Goal: Task Accomplishment & Management: Use online tool/utility

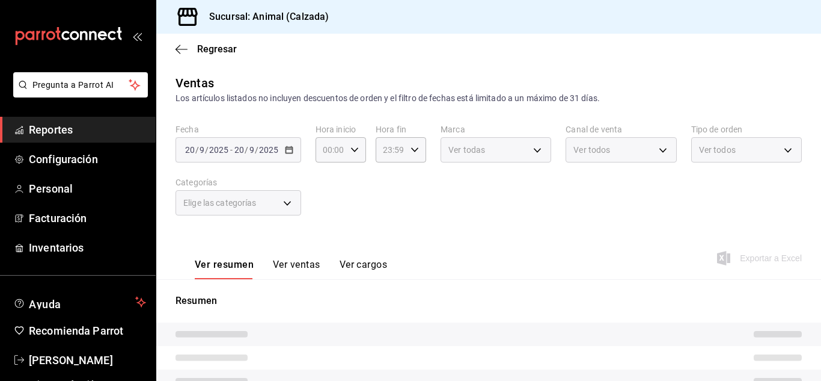
type input "05:00"
type input "577524a9-a437-43f3-84d2-cf2e6968635f,5d35a5f4-3063-4397-a550-a8f4eca83956,9bcdf…"
type input "e26472f3-9262-489d-bcba-4c6b034529c7"
type input "PARROT,UBER_EATS,RAPPI,DIDI_FOOD,ONLINE"
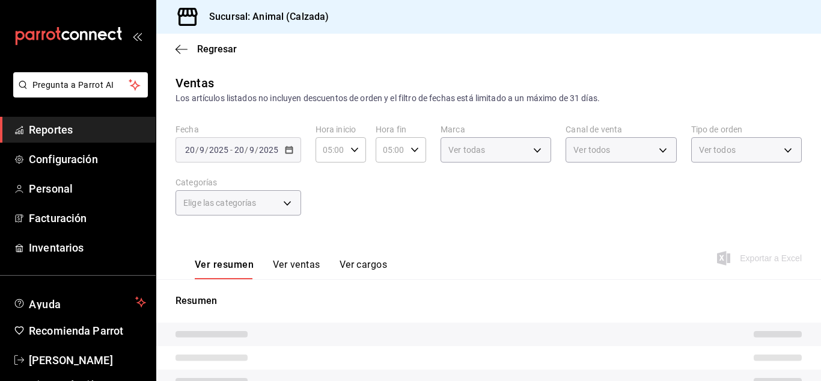
type input "588630d3-b511-4bba-a729-32472510037f,54b7ae00-ca47-4ec1-b7ff-55842c0a2b62,92293…"
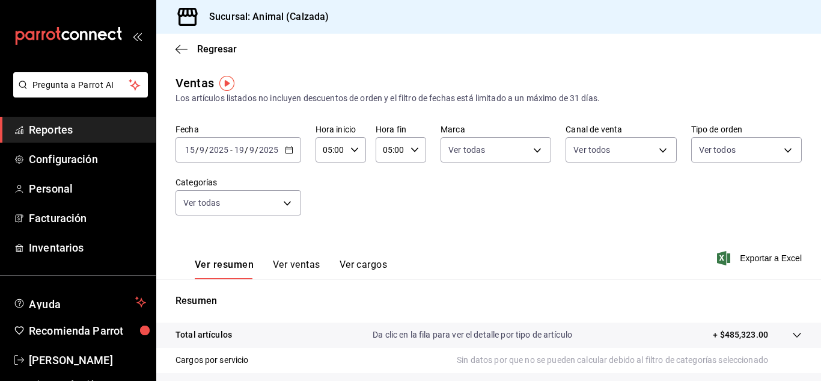
click at [287, 149] on \(Stroke\) "button" at bounding box center [289, 148] width 7 height 1
click at [289, 151] on icon "button" at bounding box center [289, 149] width 8 height 8
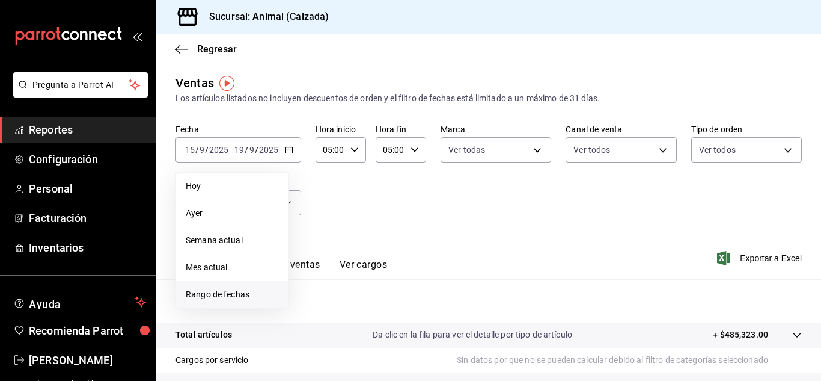
click at [235, 293] on span "Rango de fechas" at bounding box center [232, 294] width 93 height 13
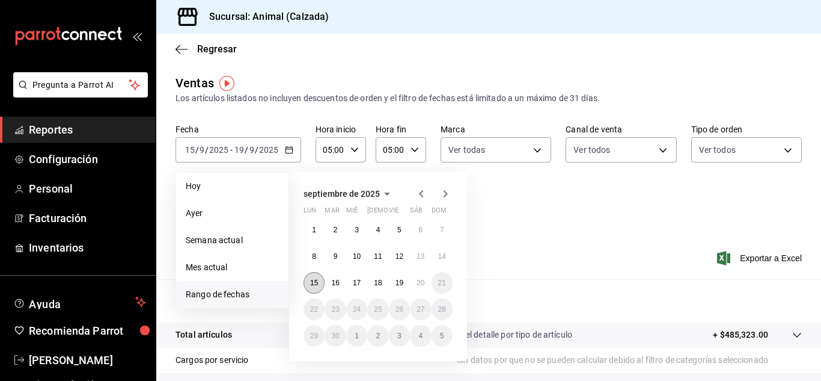
click at [311, 280] on abbr "15" at bounding box center [314, 282] width 8 height 8
click at [391, 281] on button "19" at bounding box center [399, 283] width 21 height 22
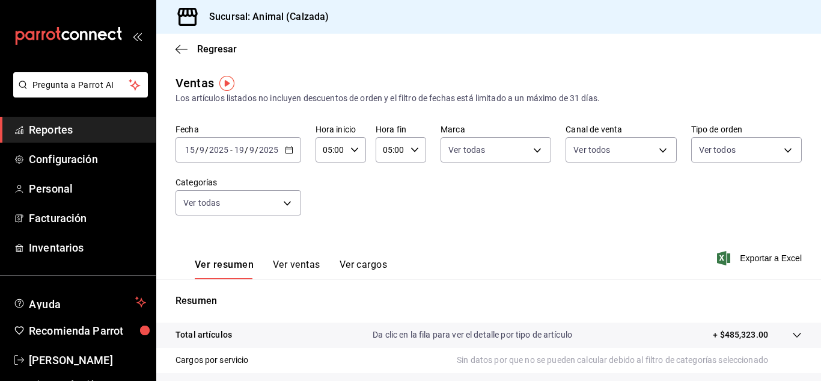
click at [289, 150] on icon "button" at bounding box center [289, 149] width 8 height 8
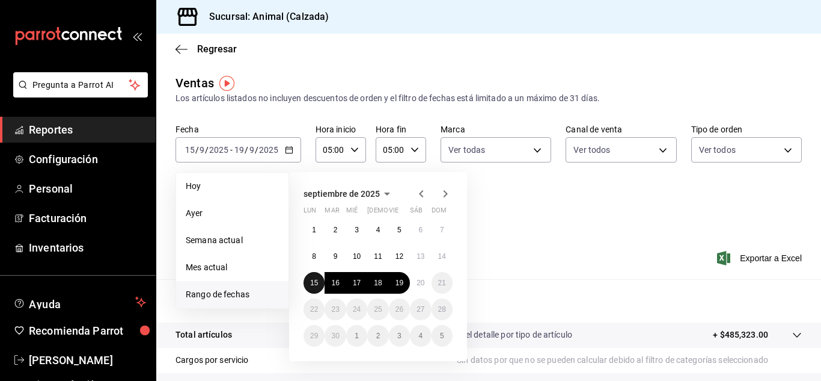
click at [314, 287] on button "15" at bounding box center [314, 283] width 21 height 22
click at [417, 286] on abbr "20" at bounding box center [421, 282] width 8 height 8
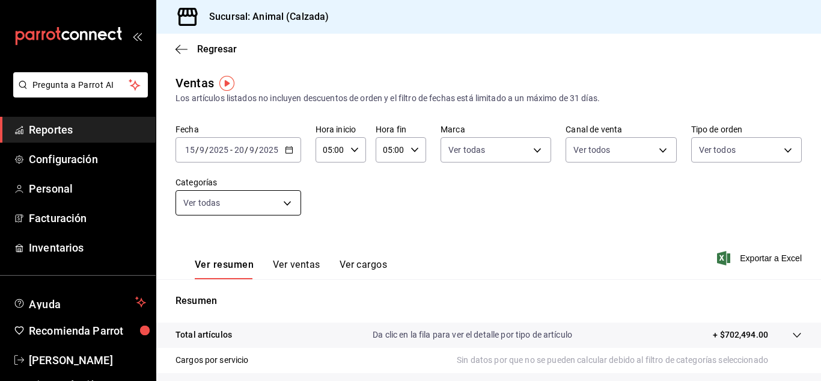
click at [287, 202] on body "Pregunta a Parrot AI Reportes Configuración Personal Facturación Inventarios Ay…" at bounding box center [410, 190] width 821 height 381
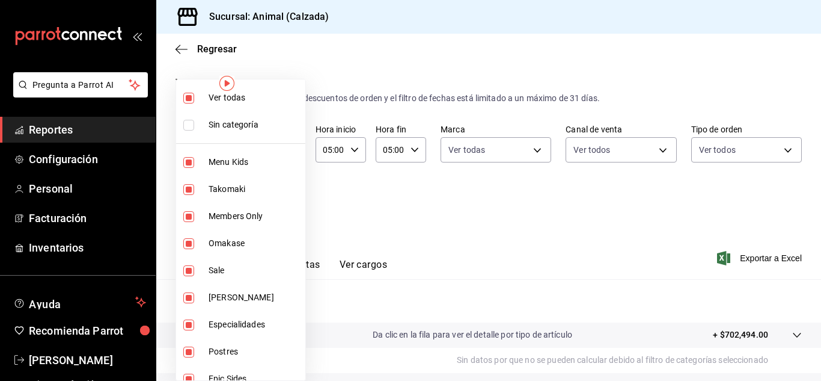
click at [439, 203] on div at bounding box center [410, 190] width 821 height 381
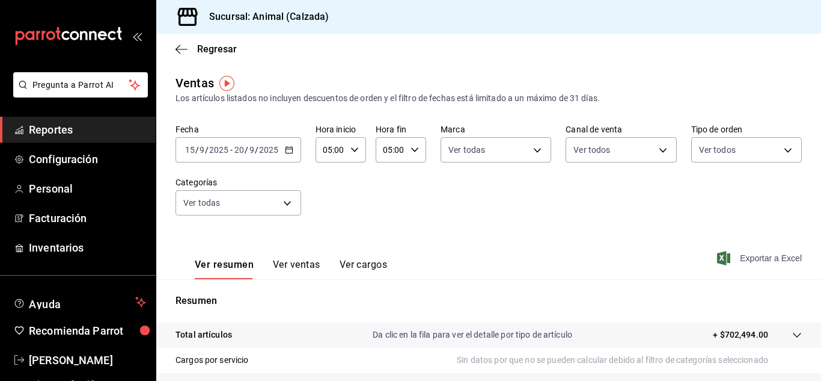
click at [754, 257] on span "Exportar a Excel" at bounding box center [761, 258] width 82 height 14
